Goal: Information Seeking & Learning: Check status

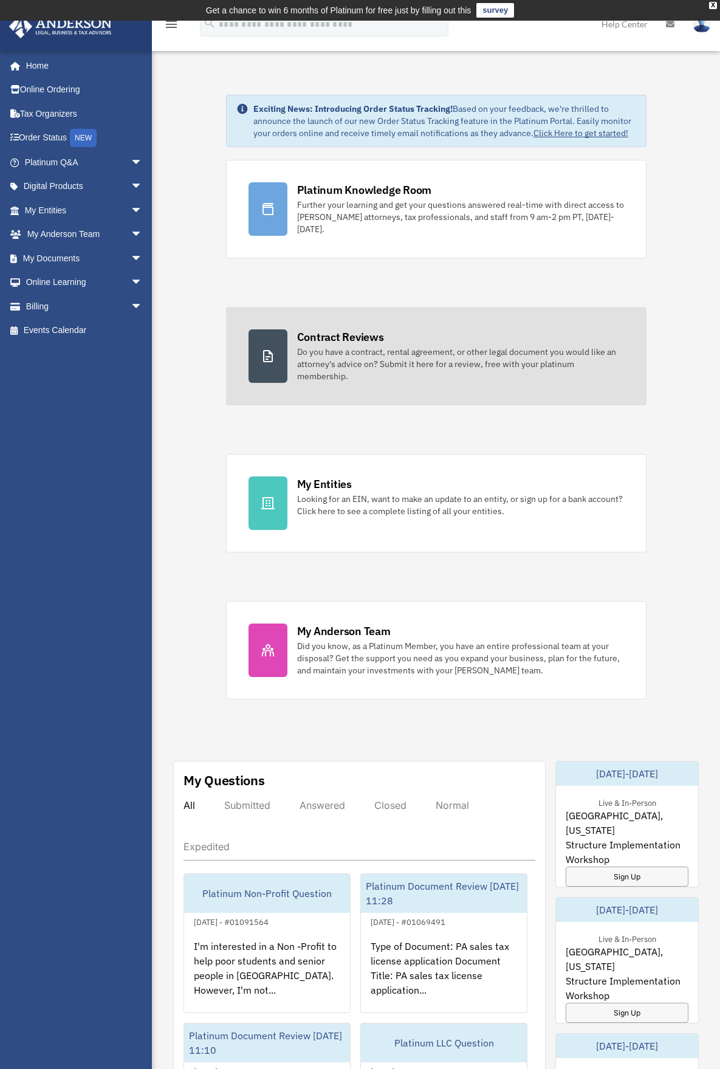
click at [312, 340] on div "Contract Reviews" at bounding box center [340, 336] width 87 height 15
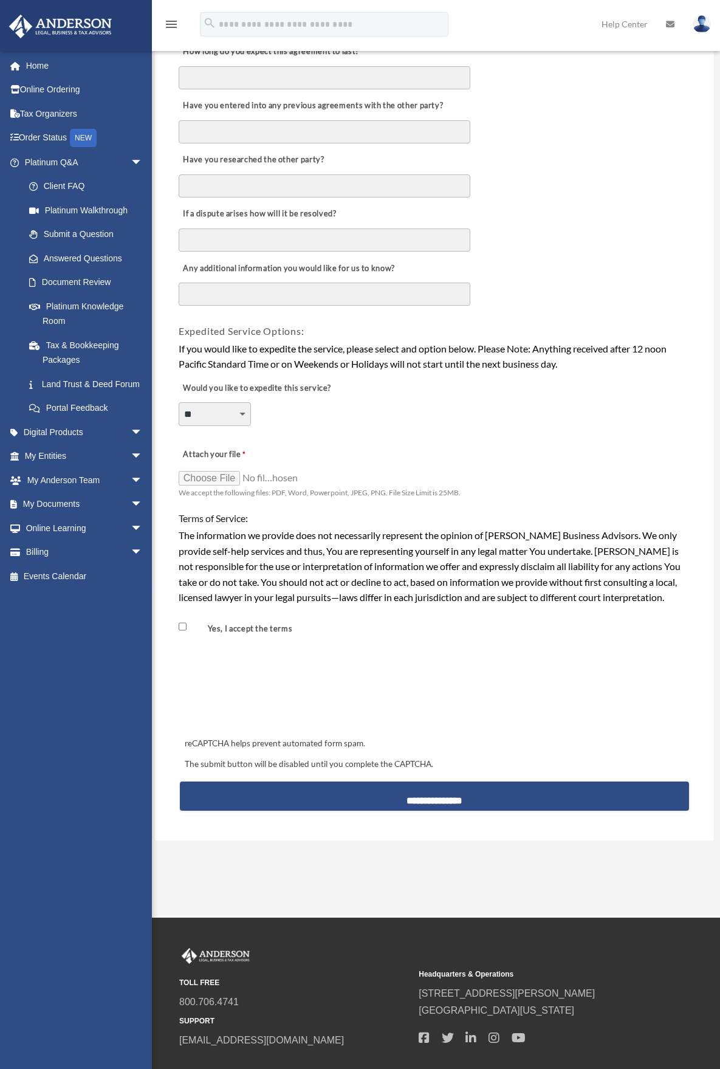
scroll to position [687, 0]
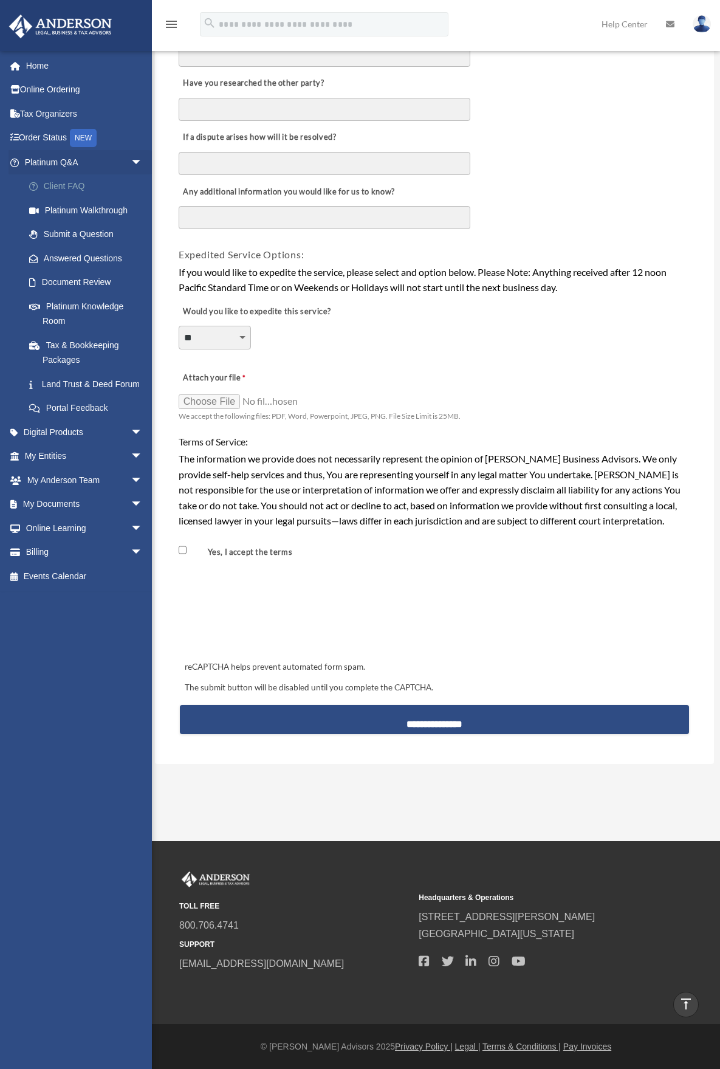
click at [80, 188] on link "Client FAQ" at bounding box center [89, 186] width 144 height 24
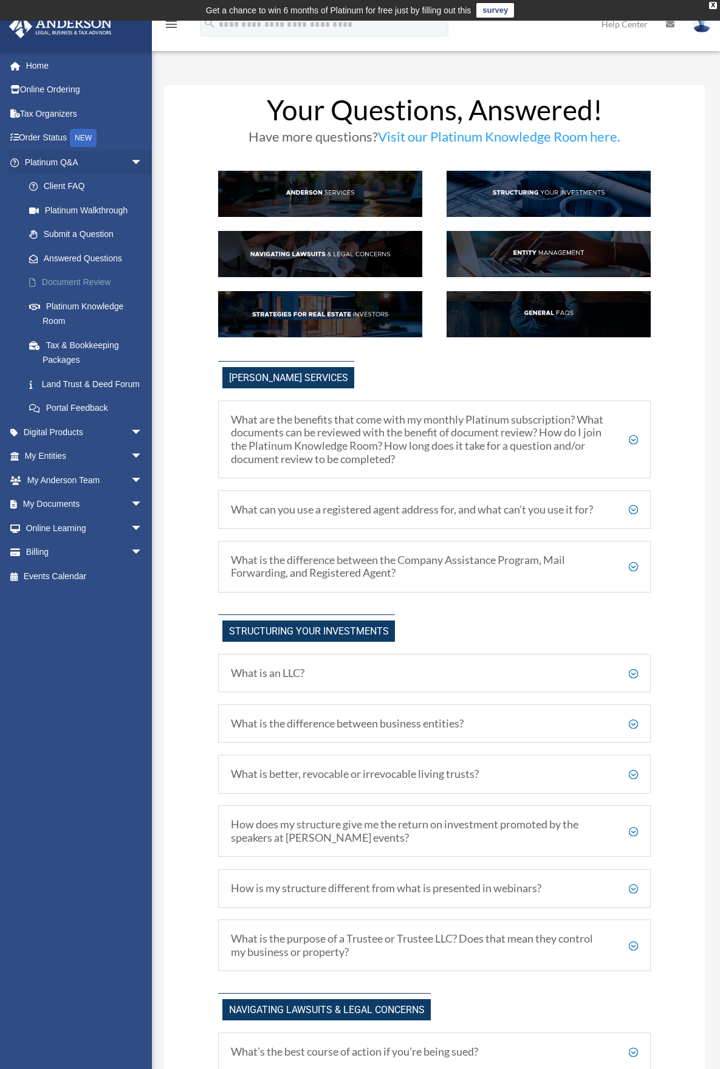
click at [95, 284] on link "Document Review" at bounding box center [89, 282] width 144 height 24
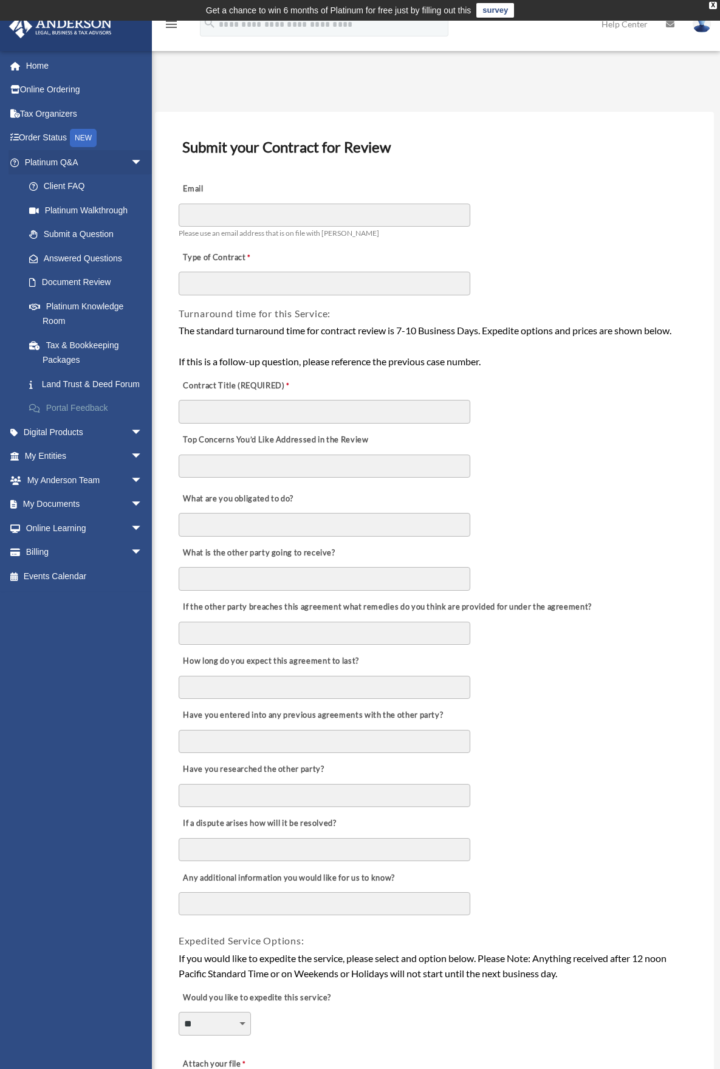
click at [77, 420] on link "Portal Feedback" at bounding box center [89, 408] width 144 height 24
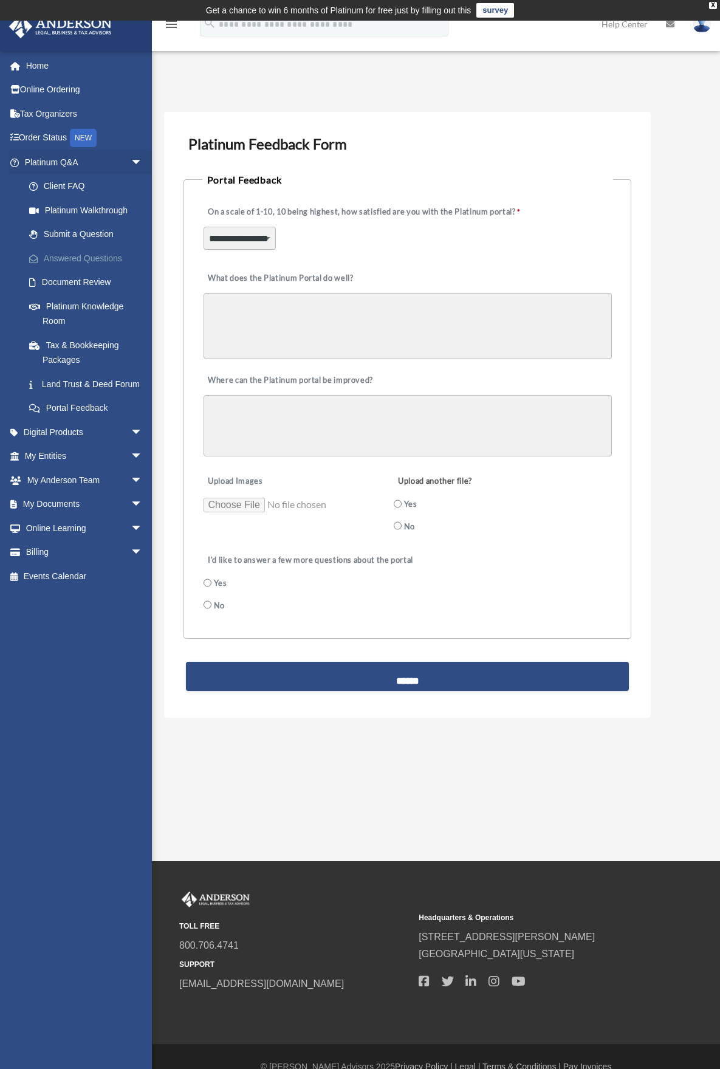
click at [92, 258] on link "Answered Questions" at bounding box center [89, 258] width 144 height 24
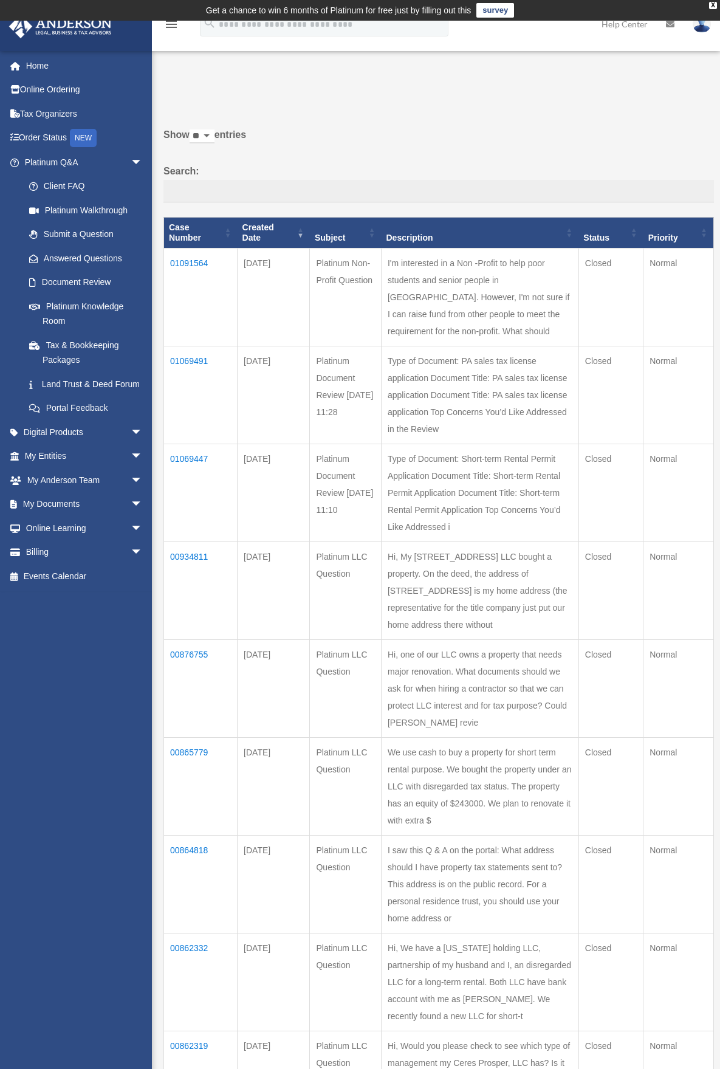
click at [194, 455] on td "01069447" at bounding box center [201, 492] width 74 height 98
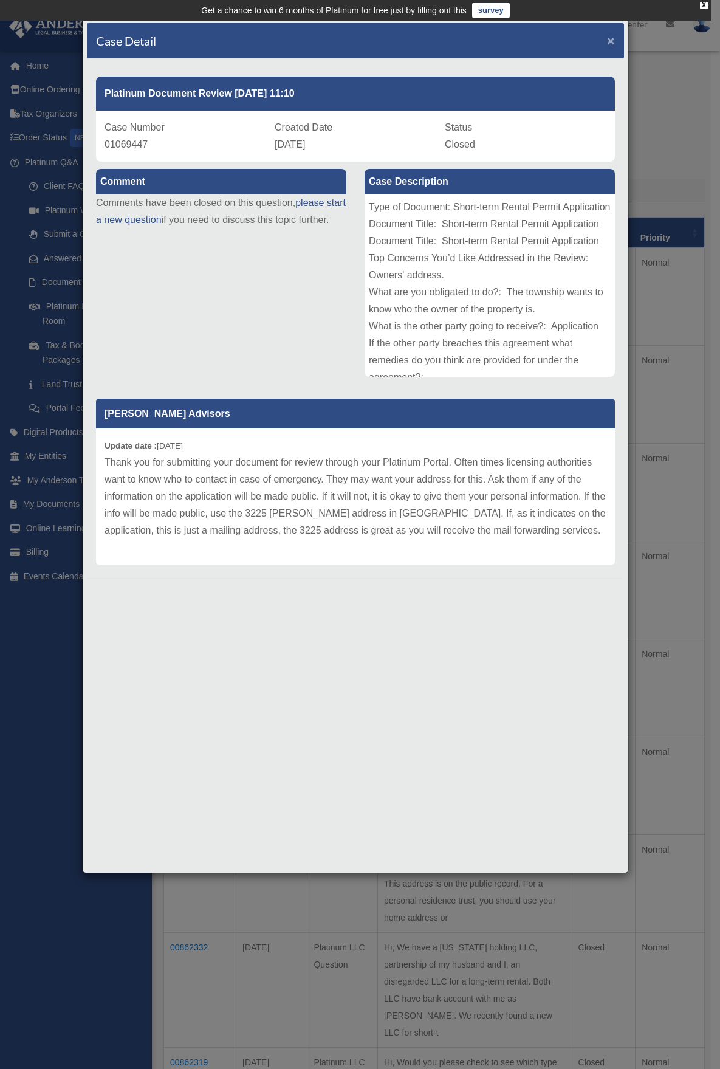
click at [609, 46] on span "×" at bounding box center [611, 40] width 8 height 14
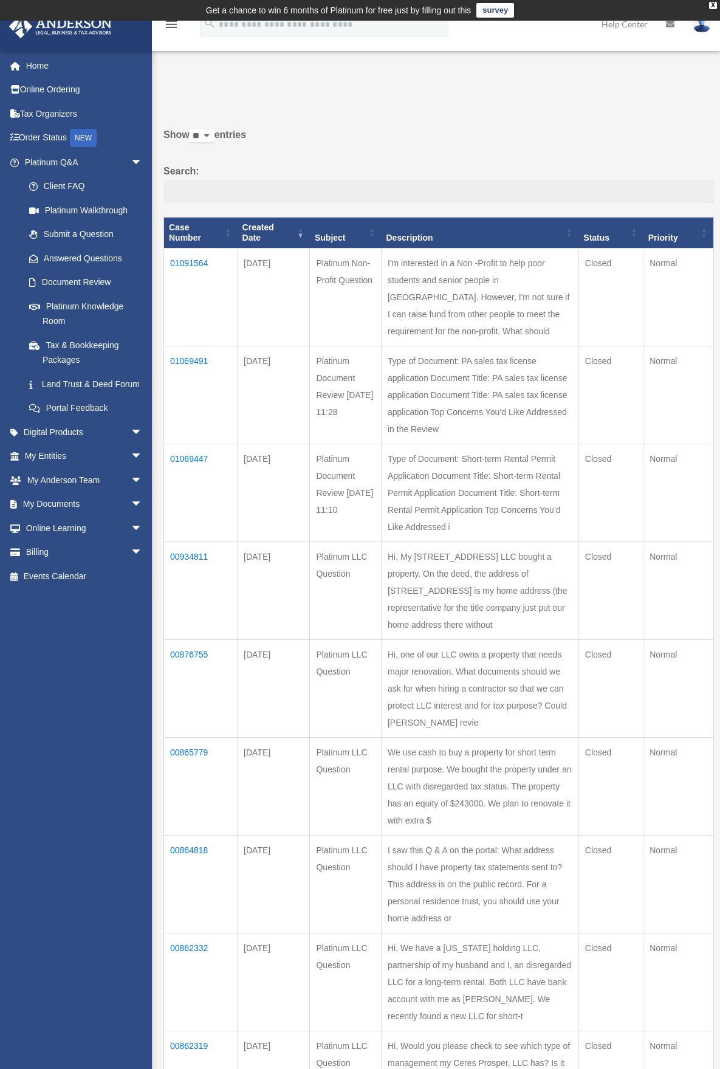
click at [181, 360] on td "01069491" at bounding box center [201, 395] width 74 height 98
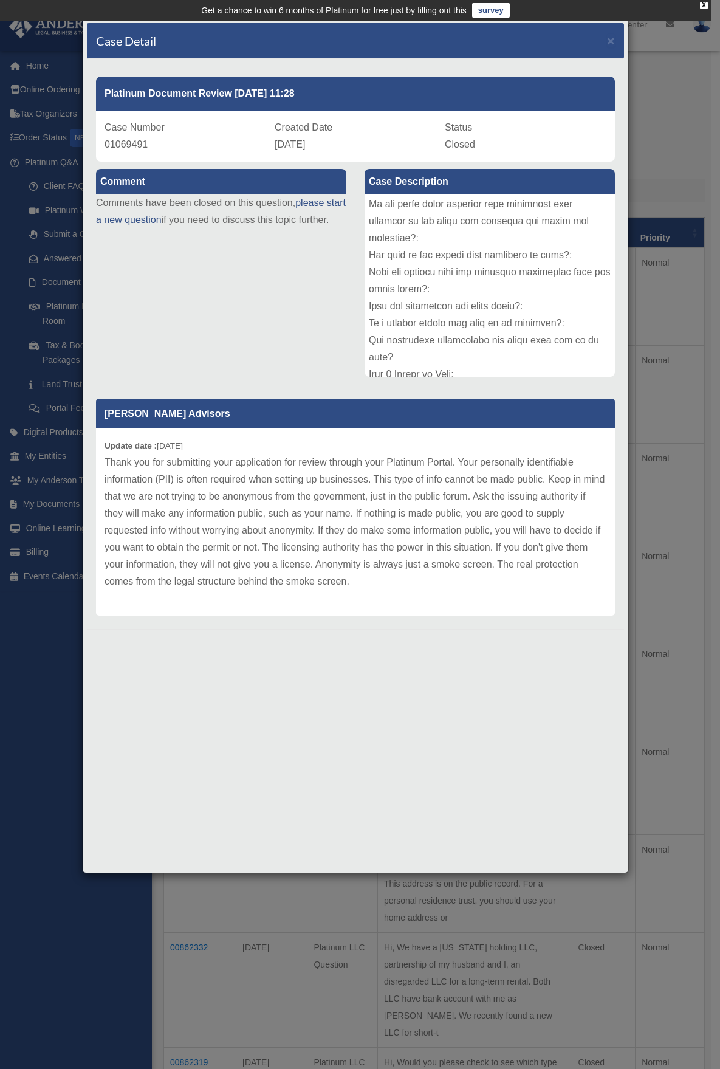
scroll to position [269, 0]
